Goal: Task Accomplishment & Management: Complete application form

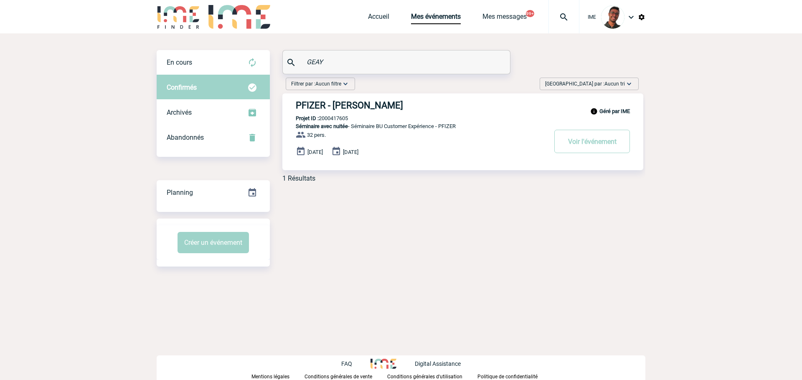
click at [174, 14] on img at bounding box center [178, 17] width 43 height 24
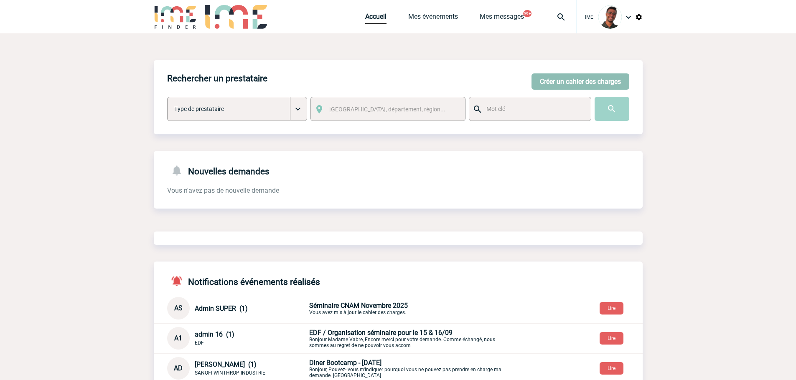
click at [590, 83] on button "Créer un cahier des charges" at bounding box center [580, 81] width 98 height 16
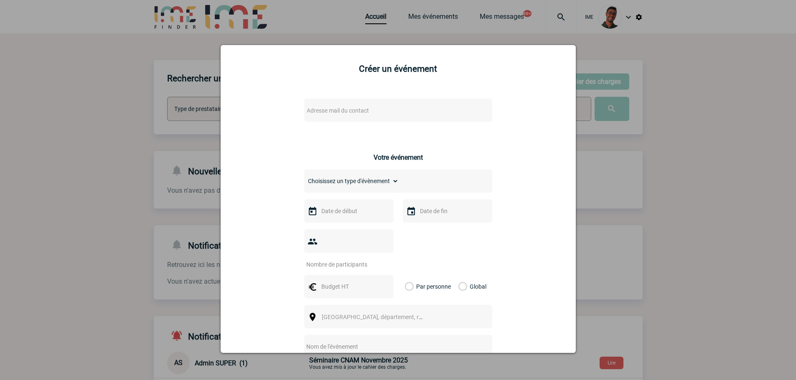
click at [406, 110] on span "Adresse mail du contact" at bounding box center [376, 111] width 146 height 12
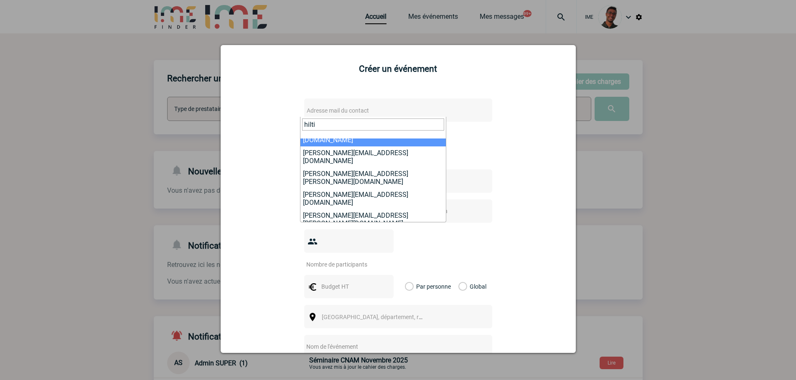
scroll to position [55, 0]
type input "hilti"
drag, startPoint x: 354, startPoint y: 185, endPoint x: 354, endPoint y: 190, distance: 5.0
select select "132283"
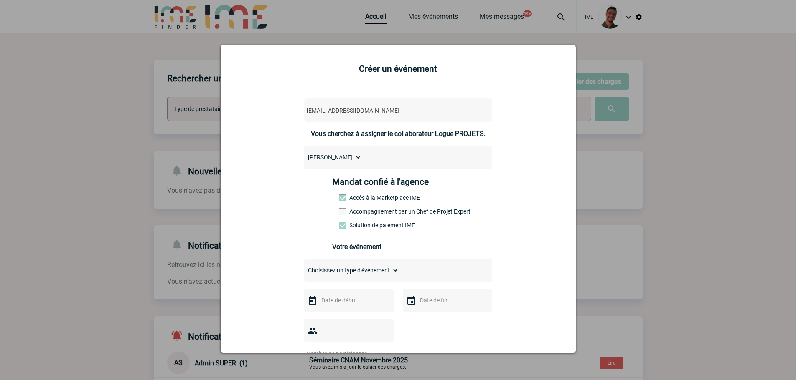
click at [371, 218] on div "Mandat confié à l'agence Accès à la Marketplace IME Accompagnement par un Chef …" at bounding box center [398, 206] width 132 height 58
click at [372, 211] on label "Accompagnement par un Chef de Projet Expert" at bounding box center [357, 211] width 37 height 7
click at [0, 0] on input "Accompagnement par un Chef de Projet Expert" at bounding box center [0, 0] width 0 height 0
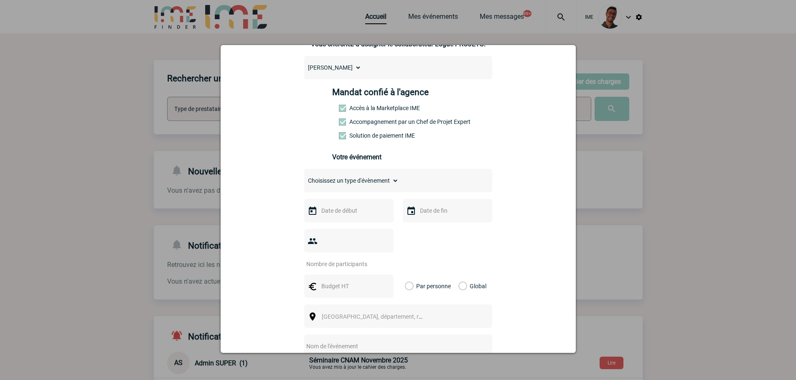
click at [367, 179] on select "Choisissez un type d'évènement Séminaire avec nuitée Séminaire sans nuitée Repa…" at bounding box center [351, 181] width 94 height 12
select select "1"
click at [304, 177] on select "Choisissez un type d'évènement Séminaire avec nuitée Séminaire sans nuitée Repa…" at bounding box center [351, 181] width 94 height 12
click at [357, 212] on input "text" at bounding box center [348, 210] width 58 height 11
click at [360, 305] on link "22" at bounding box center [357, 308] width 15 height 15
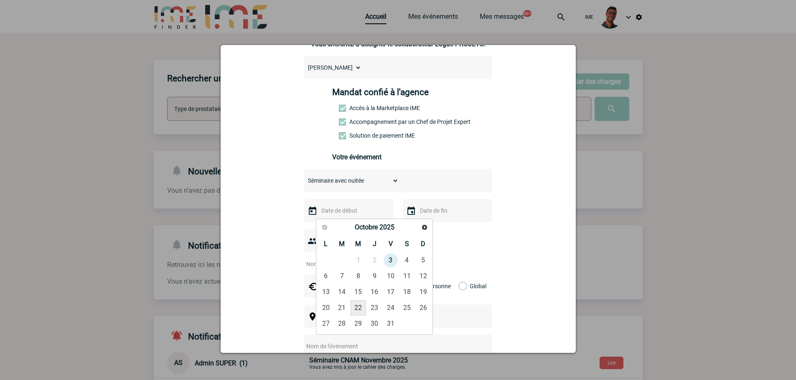
type input "22-10-2025"
click at [438, 216] on input "text" at bounding box center [447, 210] width 58 height 11
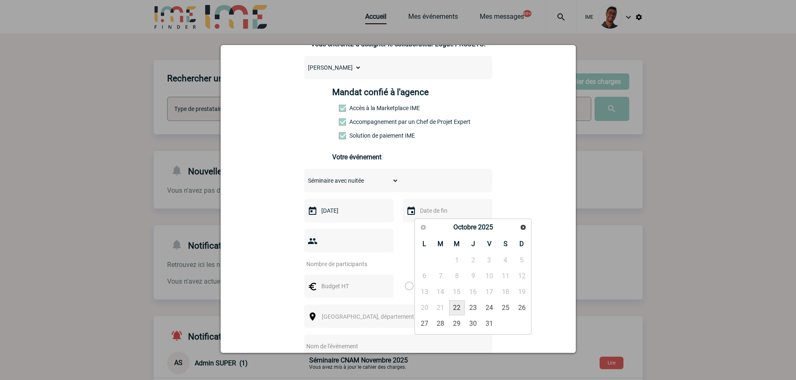
click at [458, 307] on link "22" at bounding box center [456, 308] width 15 height 15
type input "22-10-2025"
click at [345, 250] on div at bounding box center [348, 240] width 89 height 23
click at [345, 259] on input "number" at bounding box center [343, 264] width 79 height 11
type input "8"
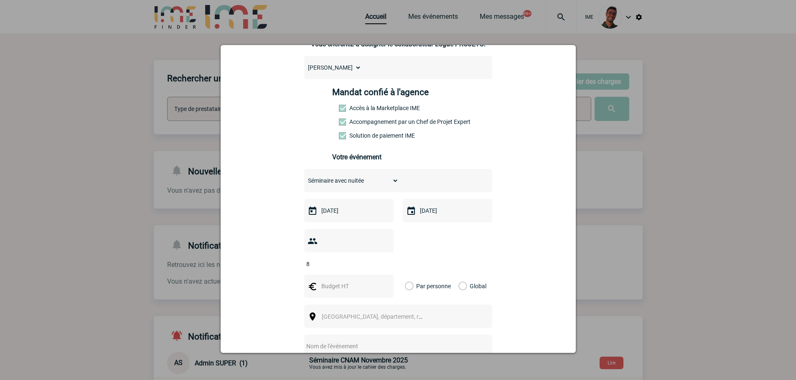
click at [334, 281] on input "text" at bounding box center [348, 286] width 58 height 11
type input "1600"
click at [463, 275] on label "Global" at bounding box center [460, 286] width 5 height 23
click at [0, 0] on input "Global" at bounding box center [0, 0] width 0 height 0
click at [415, 311] on span "Ville, département, région..." at bounding box center [375, 317] width 115 height 12
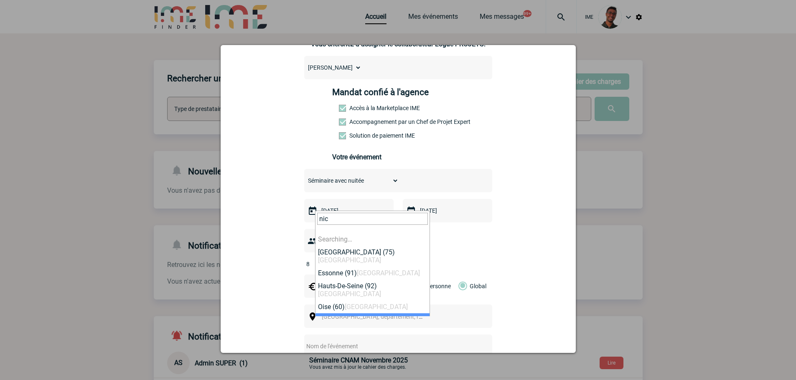
type input "nice"
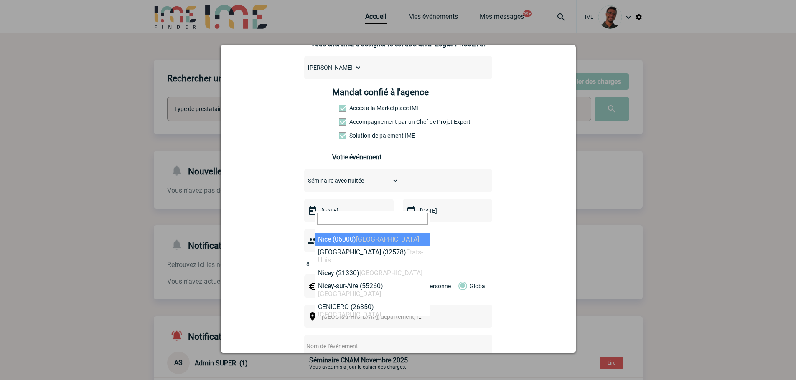
select select "7115"
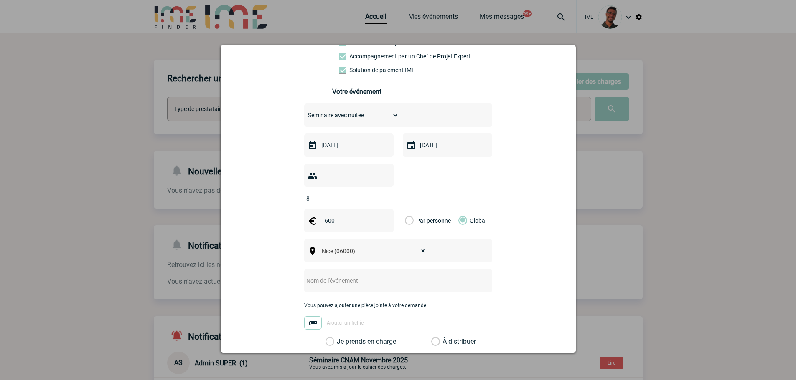
scroll to position [157, 0]
click at [377, 274] on input "text" at bounding box center [387, 279] width 166 height 11
type input "S"
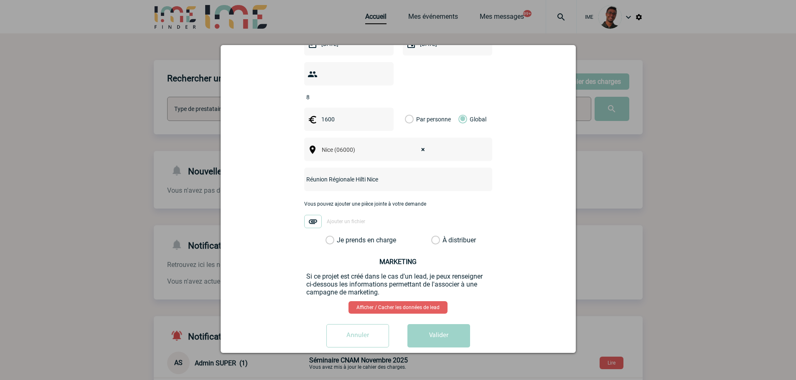
type input "Réunion Régionale Hilti Nice"
click at [340, 236] on label "Je prends en charge" at bounding box center [332, 240] width 14 height 8
click at [0, 0] on input "Je prends en charge" at bounding box center [0, 0] width 0 height 0
click at [433, 327] on button "Valider" at bounding box center [438, 335] width 63 height 23
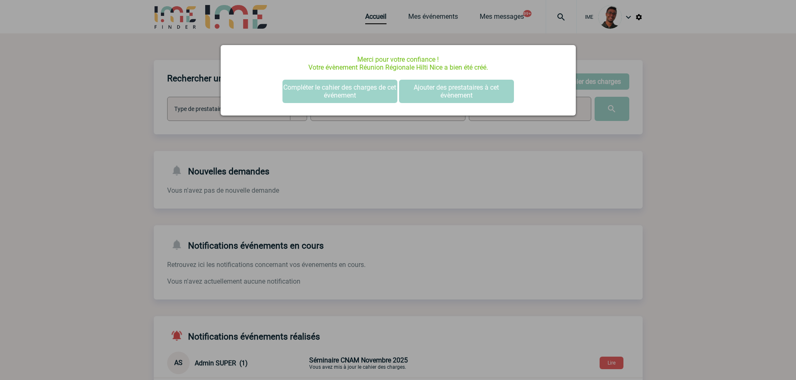
click at [139, 155] on div at bounding box center [398, 190] width 796 height 380
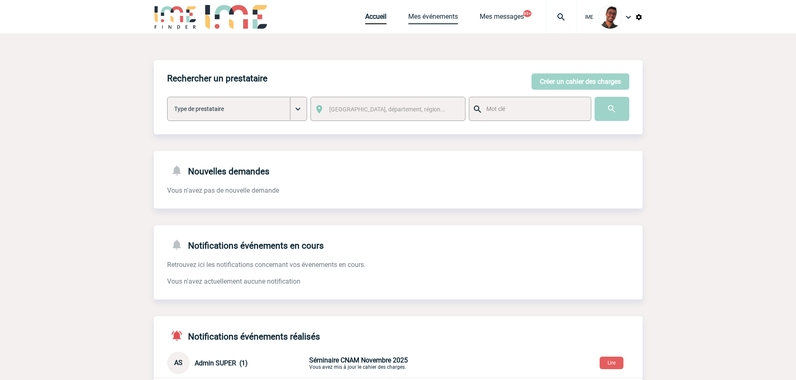
click at [427, 18] on link "Mes événements" at bounding box center [433, 19] width 50 height 12
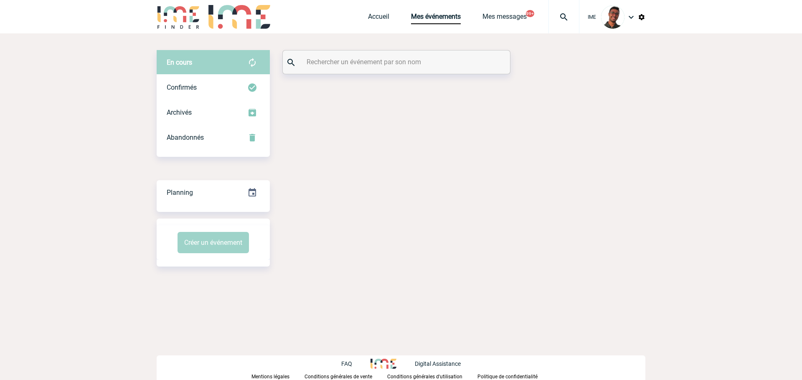
click at [393, 63] on input "text" at bounding box center [397, 62] width 186 height 12
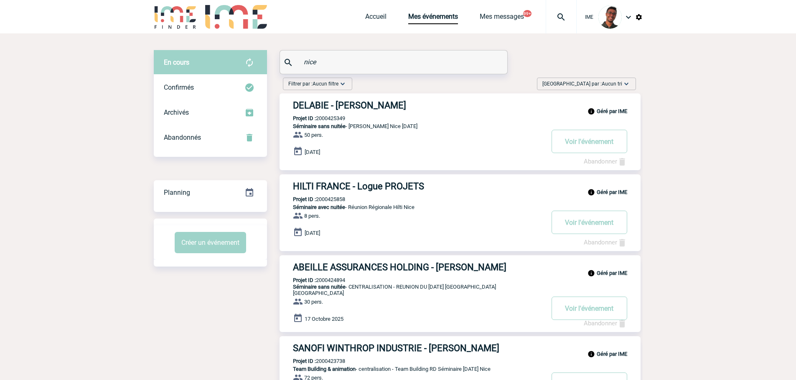
type input "nice"
click at [371, 190] on h3 "HILTI FRANCE - Logue PROJETS" at bounding box center [418, 186] width 251 height 10
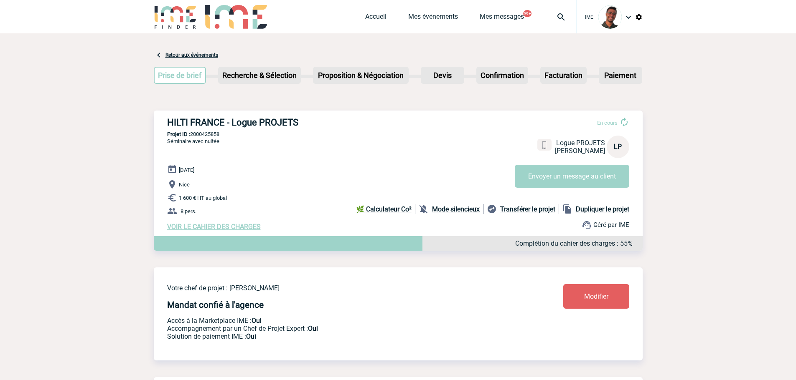
click at [448, 213] on b "Mode silencieux" at bounding box center [456, 209] width 48 height 8
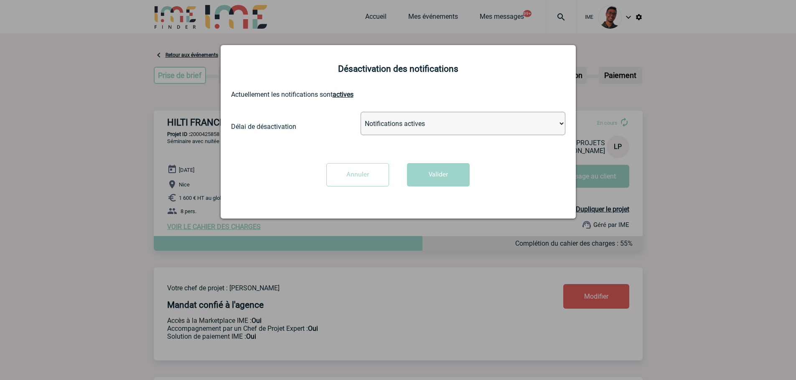
click at [403, 127] on select "Notifications actives Désactiver pour 2 heures Désactiver pour 1 semaines Désac…" at bounding box center [462, 123] width 205 height 23
click at [360, 112] on select "Notifications actives Désactiver pour 2 heures Désactiver pour 1 semaines Désac…" at bounding box center [462, 123] width 205 height 23
click at [428, 170] on button "Valider" at bounding box center [438, 174] width 63 height 23
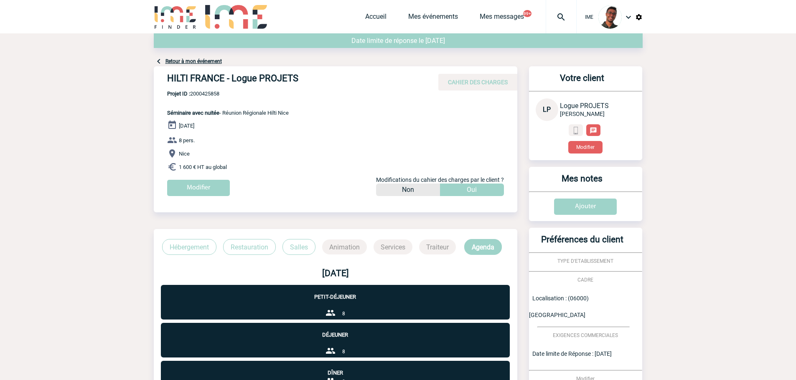
click at [580, 158] on div "Votre client LP Logue PROJETS HILTI FRANCE Modifier" at bounding box center [585, 113] width 113 height 94
click at [583, 150] on button "Modifier" at bounding box center [585, 147] width 34 height 13
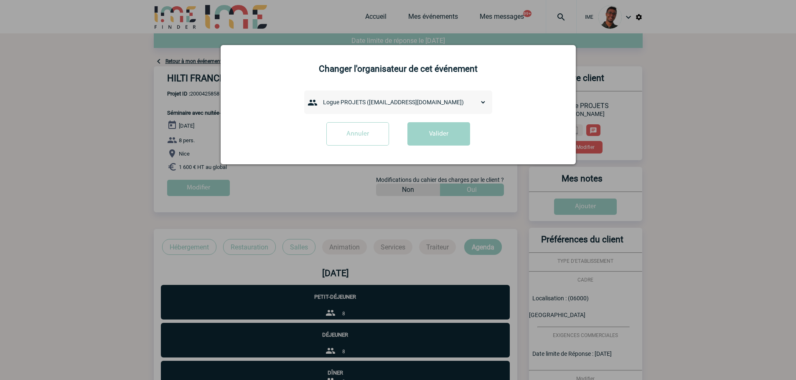
click at [432, 100] on select "admin 7068 (7068@ime-finder.com) Adrien DAVID (adrien.david@hilti.com) Adrien R…" at bounding box center [402, 102] width 167 height 12
click at [429, 101] on select "admin 7068 (7068@ime-finder.com) Adrien DAVID (adrien.david@hilti.com) Adrien R…" at bounding box center [402, 102] width 167 height 12
click at [363, 117] on form "admin 7068 (7068@ime-finder.com) Adrien DAVID (adrien.david@hilti.com) Adrien R…" at bounding box center [398, 121] width 334 height 61
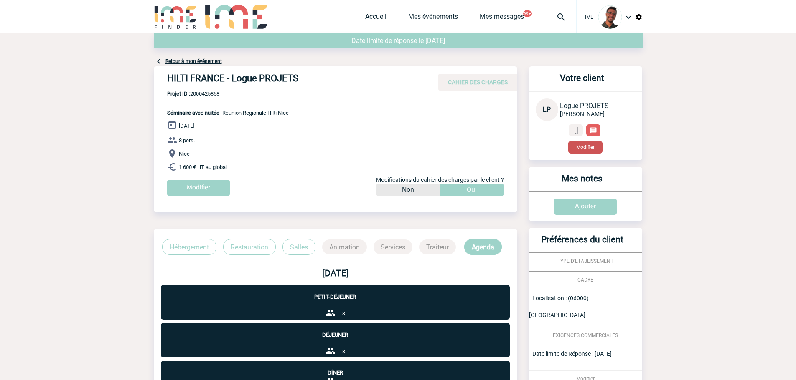
click at [600, 148] on button "Modifier" at bounding box center [585, 147] width 34 height 13
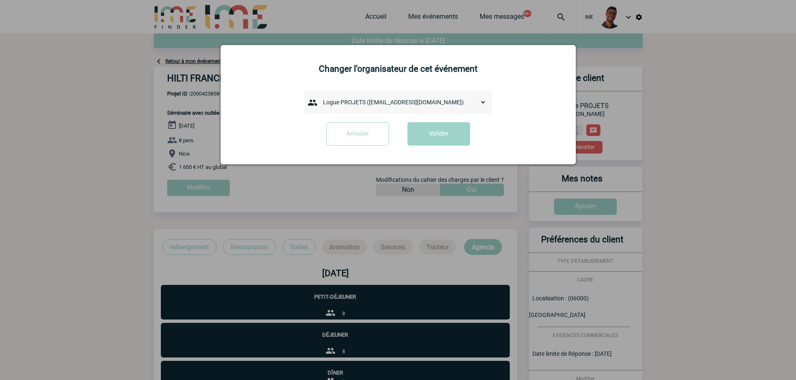
click at [383, 97] on select "admin 7068 ([EMAIL_ADDRESS][DOMAIN_NAME]) [PERSON_NAME] ([PERSON_NAME][EMAIL_AD…" at bounding box center [402, 102] width 167 height 12
select select "133097"
click at [319, 97] on select "admin 7068 ([EMAIL_ADDRESS][DOMAIN_NAME]) [PERSON_NAME] ([PERSON_NAME][EMAIL_AD…" at bounding box center [402, 102] width 167 height 12
click at [426, 135] on button "Valider" at bounding box center [438, 133] width 63 height 23
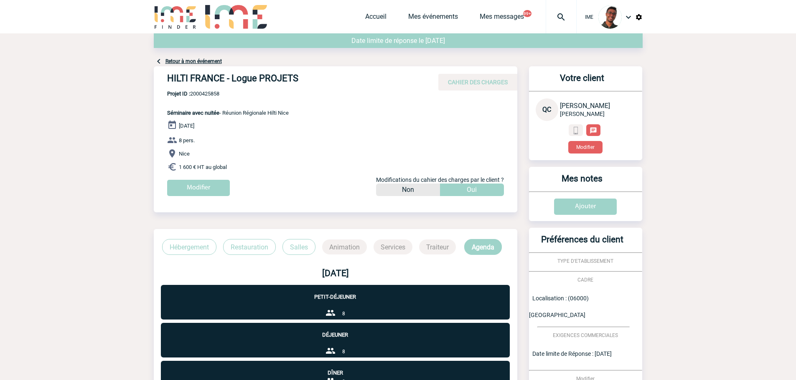
click at [179, 62] on link "Retour à mon événement" at bounding box center [193, 61] width 56 height 6
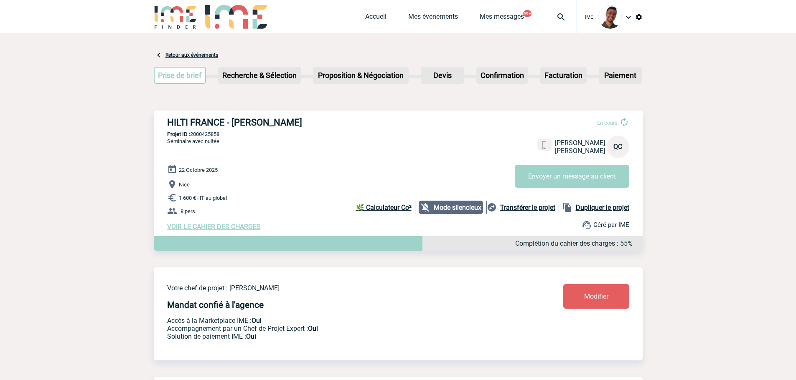
click at [583, 292] on link "Modifier" at bounding box center [596, 296] width 66 height 25
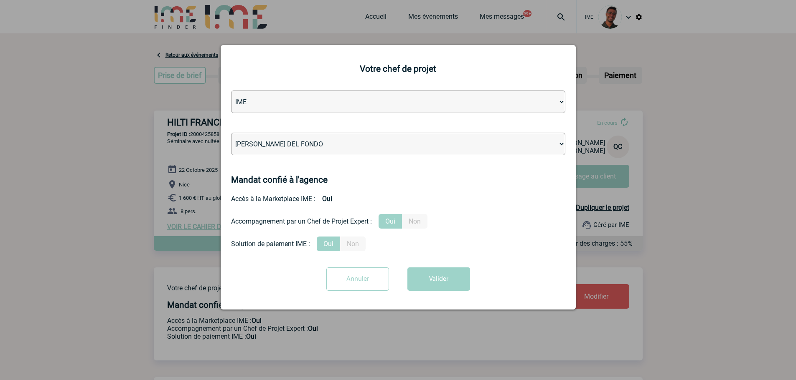
click at [427, 147] on select "[PERSON_NAME] [PERSON_NAME] [PERSON_NAME] [PERSON_NAME] [PERSON_NAME] [PERSON_N…" at bounding box center [398, 144] width 334 height 23
select select "129834"
click at [423, 274] on button "Valider" at bounding box center [438, 279] width 63 height 23
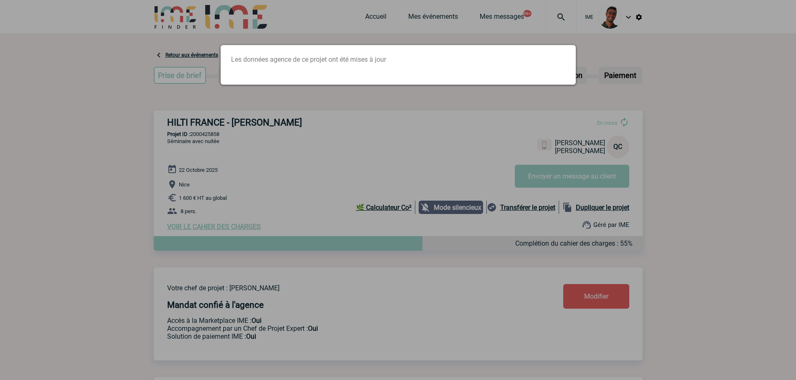
drag, startPoint x: 420, startPoint y: 267, endPoint x: 407, endPoint y: 206, distance: 62.7
click at [416, 249] on div at bounding box center [398, 190] width 796 height 380
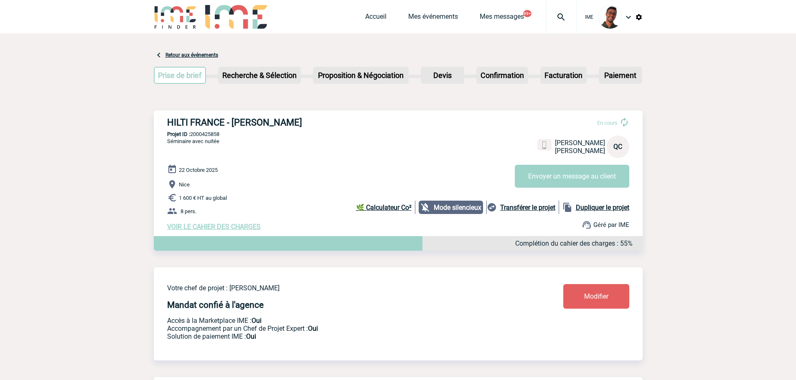
click at [172, 18] on img at bounding box center [175, 17] width 43 height 24
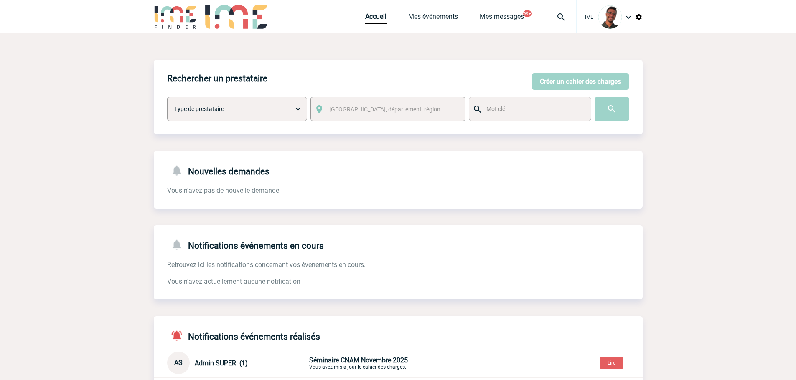
click at [266, 55] on div "Rechercher un prestataire Créer un cahier des charges Créer un cahier des charg…" at bounding box center [398, 273] width 489 height 481
click at [413, 17] on link "Mes événements" at bounding box center [433, 19] width 50 height 12
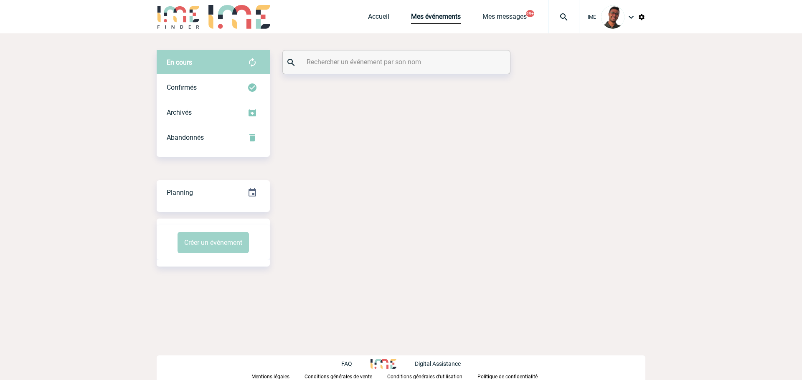
drag, startPoint x: 0, startPoint y: 0, endPoint x: 385, endPoint y: 60, distance: 389.2
click at [385, 60] on input "text" at bounding box center [397, 62] width 186 height 12
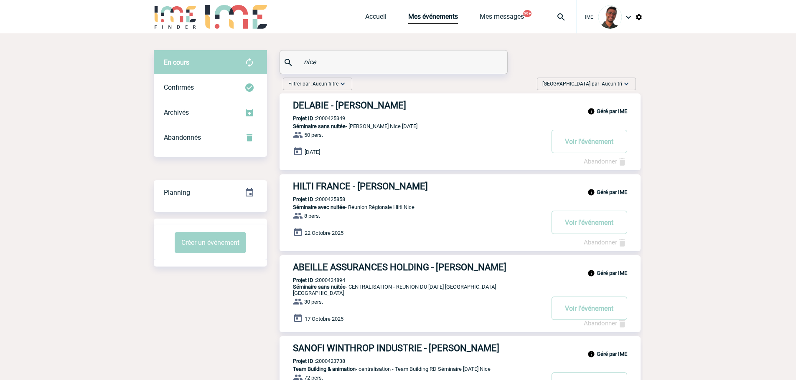
click at [334, 205] on span "Séminaire avec nuitée" at bounding box center [319, 207] width 52 height 6
click at [335, 202] on p "Projet ID : 2000425858" at bounding box center [312, 199] width 66 height 6
copy p "2000425858"
